Goal: Transaction & Acquisition: Purchase product/service

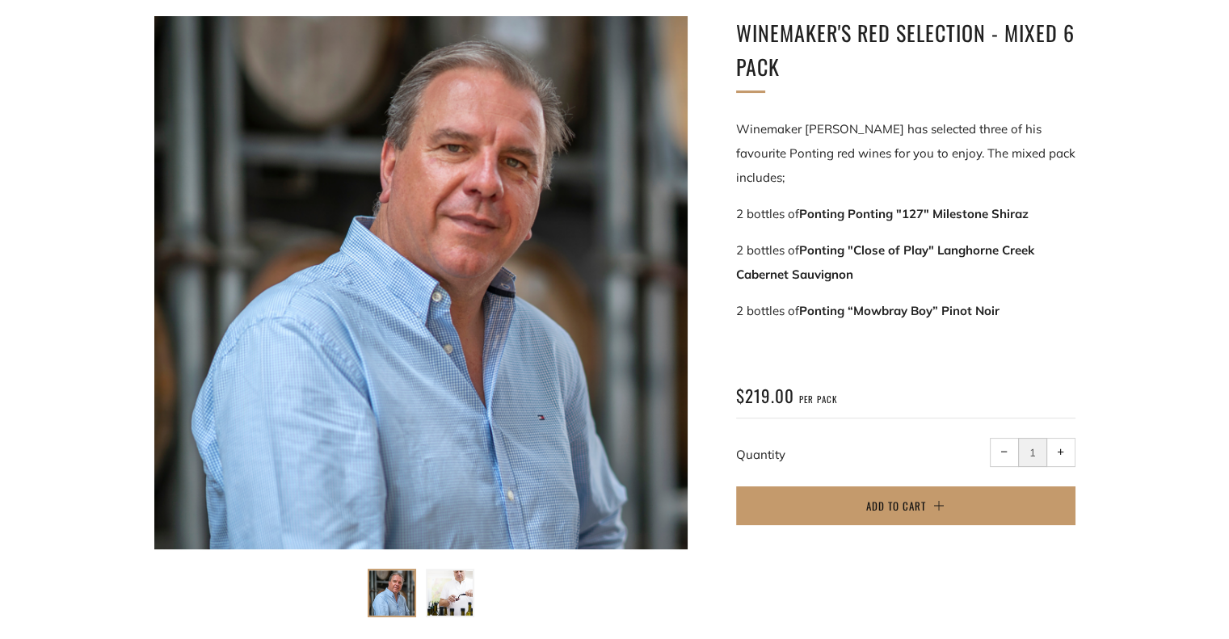
scroll to position [263, 0]
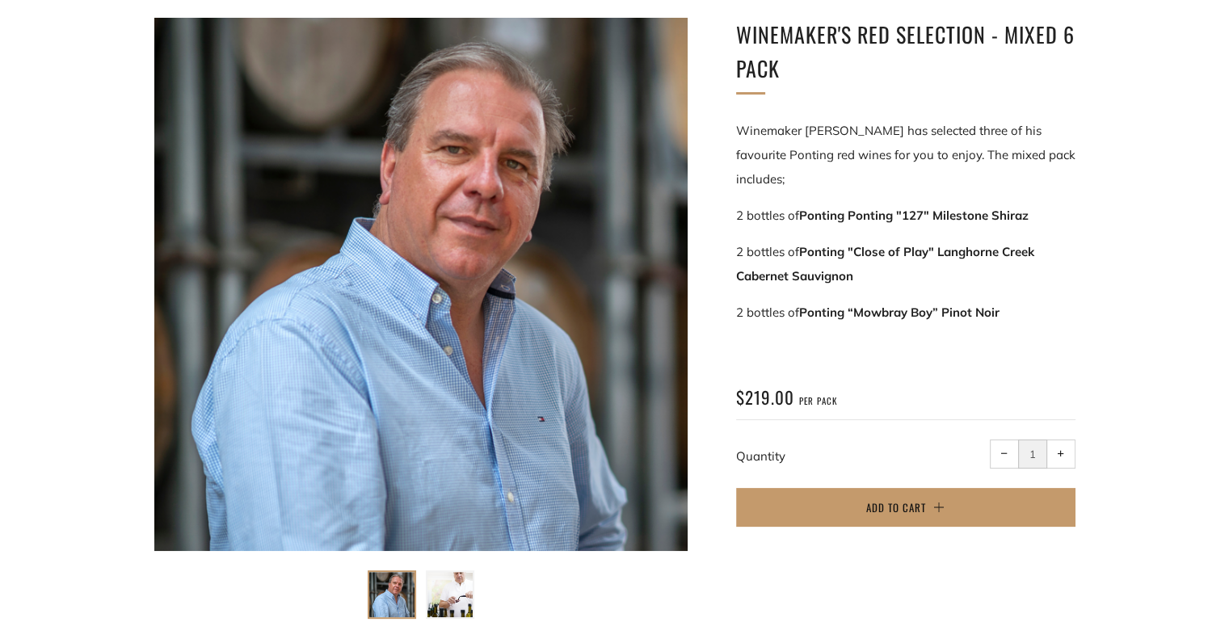
drag, startPoint x: 854, startPoint y: 188, endPoint x: 1057, endPoint y: 189, distance: 203.7
click at [1057, 204] on p "2 bottles of Ponting Ponting "127" Milestone Shiraz" at bounding box center [905, 216] width 339 height 24
copy strong "onting "127" Milestone Shiraz"
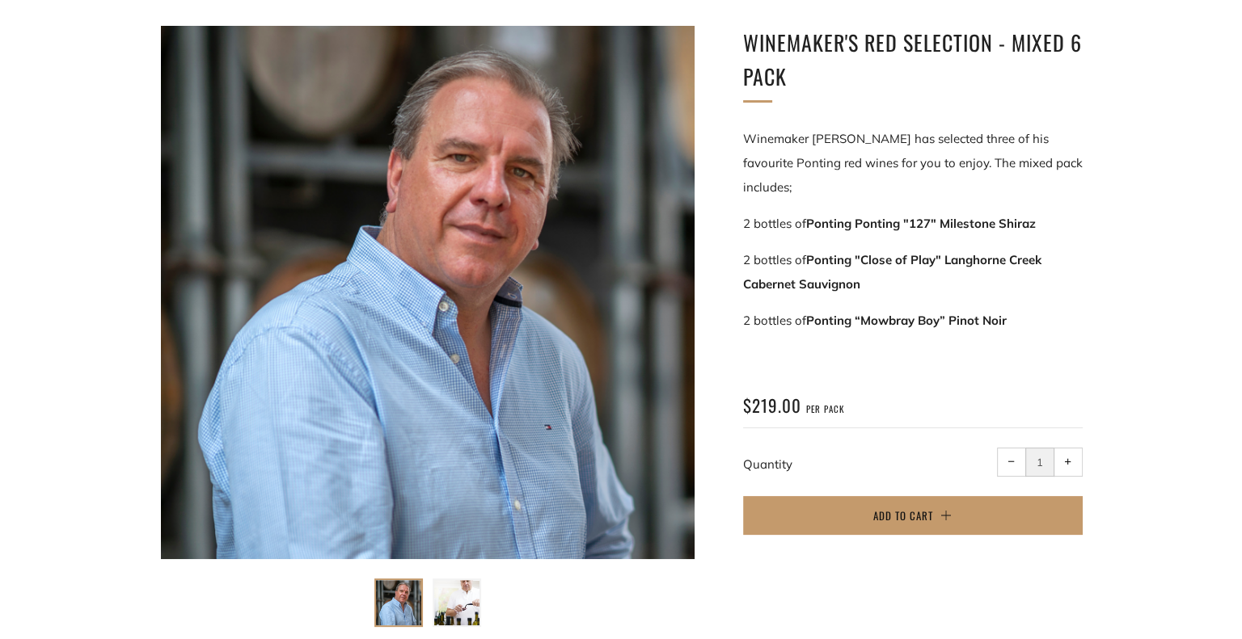
scroll to position [0, 0]
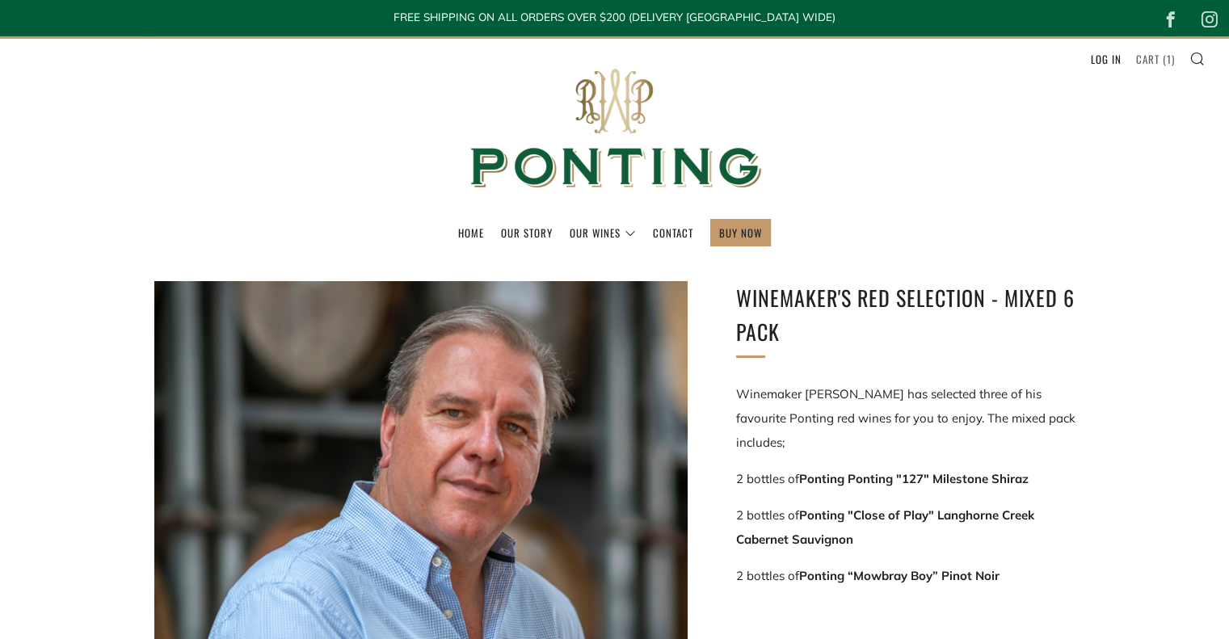
click at [1145, 54] on link "Cart ( 1 )" at bounding box center [1155, 59] width 39 height 26
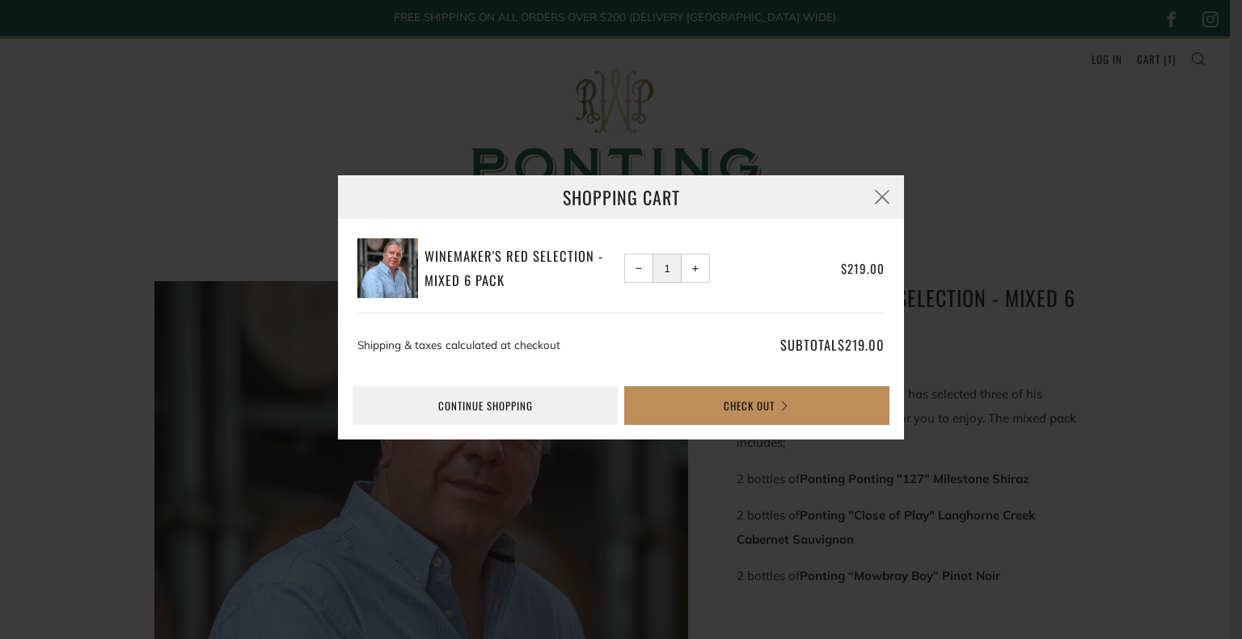
click at [748, 405] on button "Check Out" at bounding box center [756, 405] width 265 height 39
